Goal: Information Seeking & Learning: Check status

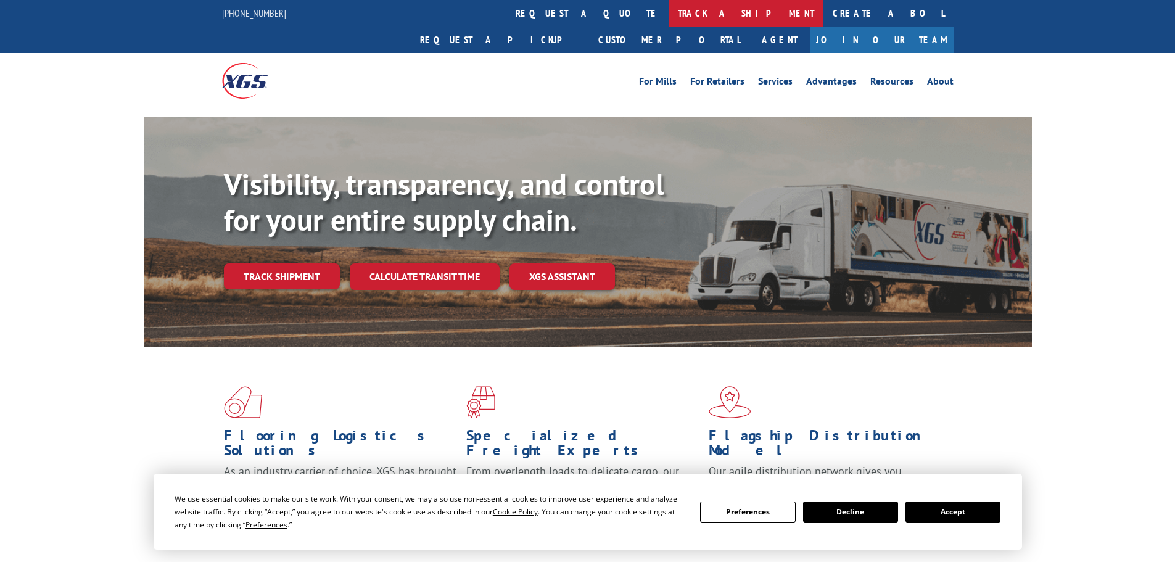
click at [669, 12] on link "track a shipment" at bounding box center [746, 13] width 155 height 27
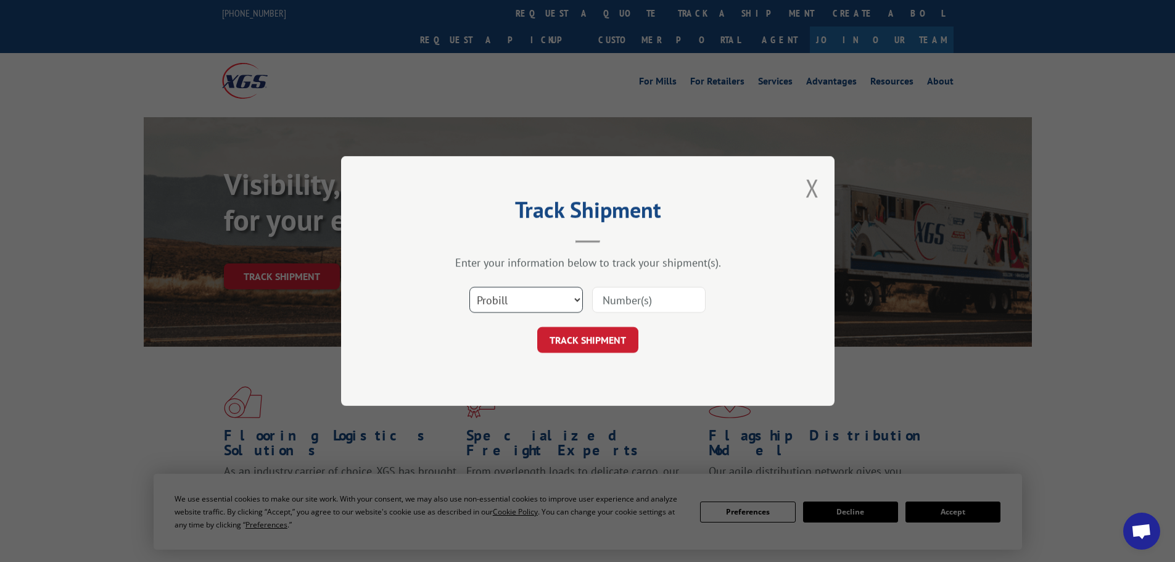
click at [561, 299] on select "Select category... Probill BOL PO" at bounding box center [525, 300] width 113 height 26
select select "bol"
click at [469, 287] on select "Select category... Probill BOL PO" at bounding box center [525, 300] width 113 height 26
click at [617, 295] on input at bounding box center [648, 300] width 113 height 26
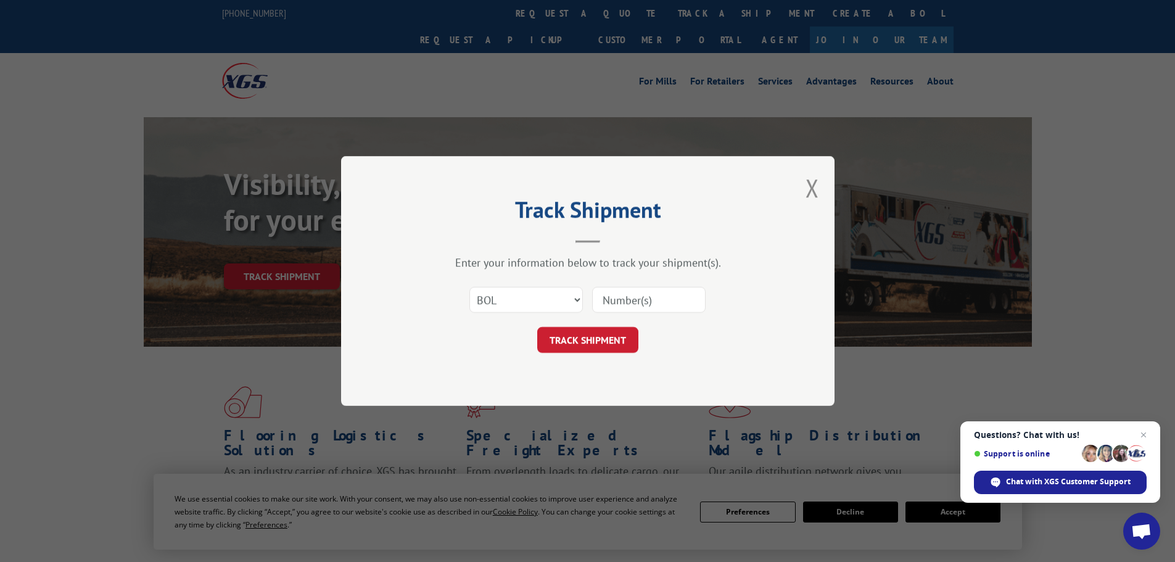
paste input "5620413"
type input "5620413"
click at [622, 343] on button "TRACK SHIPMENT" at bounding box center [587, 340] width 101 height 26
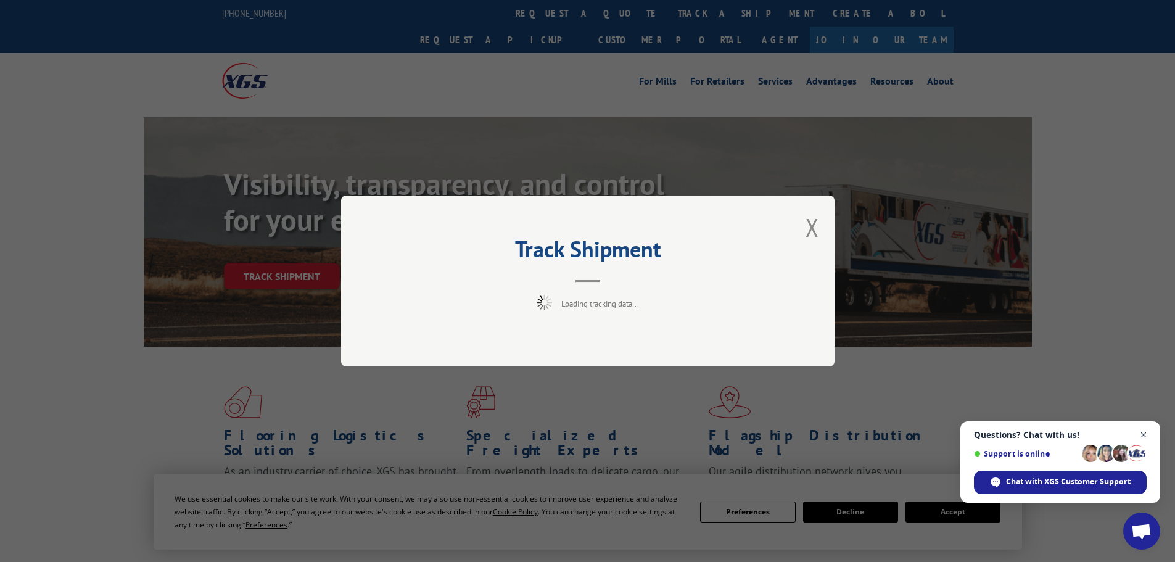
click at [1147, 433] on span "Close chat" at bounding box center [1143, 434] width 15 height 15
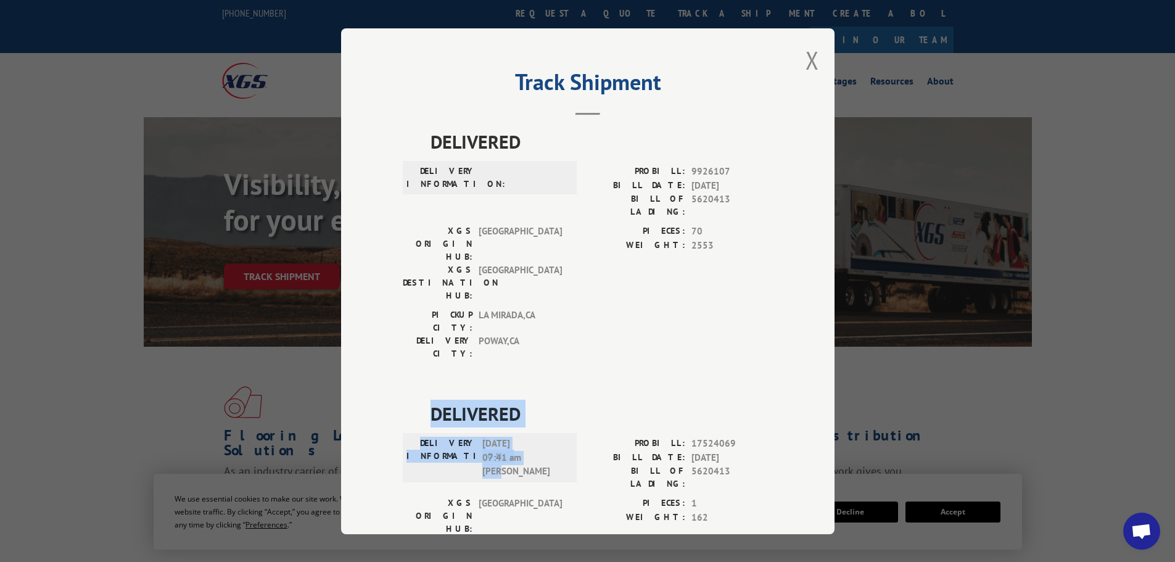
drag, startPoint x: 428, startPoint y: 337, endPoint x: 524, endPoint y: 380, distance: 105.5
click at [543, 400] on div "DELIVERED DELIVERY INFORMATION: [DATE] 07:41 am [PERSON_NAME]: 17524069 BILL DA…" at bounding box center [588, 520] width 370 height 241
copy div "DELIVERED DELIVERY INFORMATION: [DATE] 07:41 am [PERSON_NAME]"
